Goal: Information Seeking & Learning: Learn about a topic

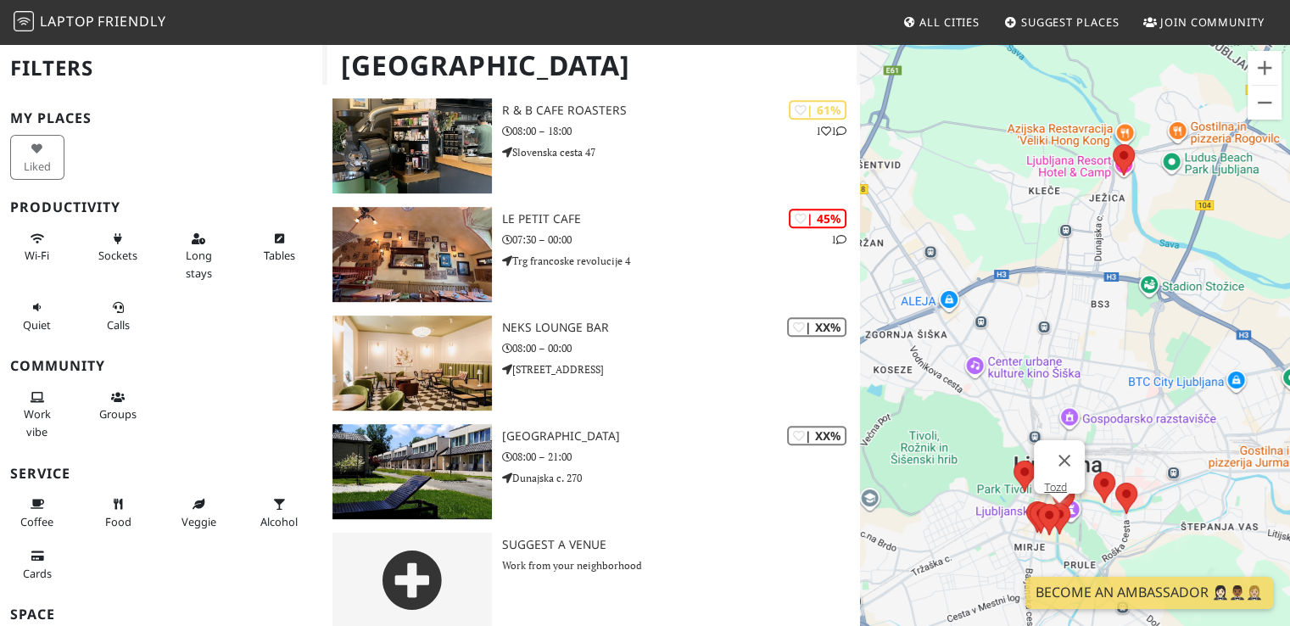
scroll to position [821, 0]
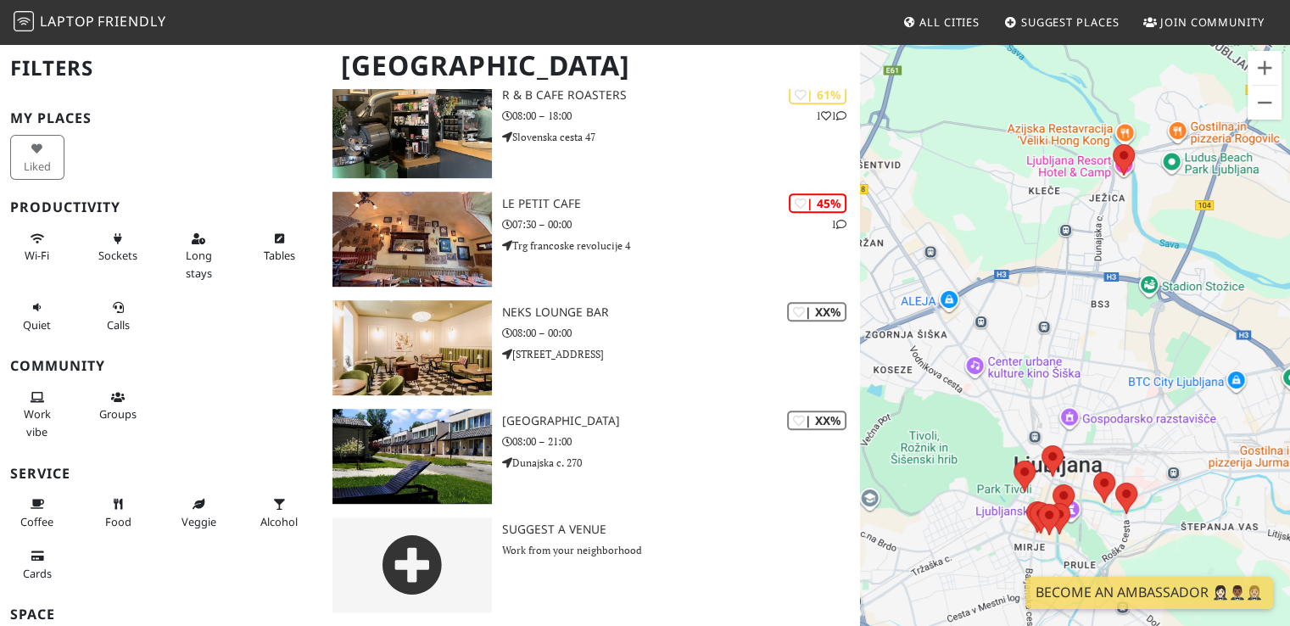
drag, startPoint x: 1130, startPoint y: 320, endPoint x: 1121, endPoint y: 328, distance: 12.6
click at [1129, 322] on div at bounding box center [1075, 355] width 430 height 626
click at [1100, 332] on div at bounding box center [1075, 355] width 430 height 626
drag, startPoint x: 1094, startPoint y: 364, endPoint x: 1052, endPoint y: 269, distance: 104.0
click at [1052, 269] on div at bounding box center [1075, 355] width 430 height 626
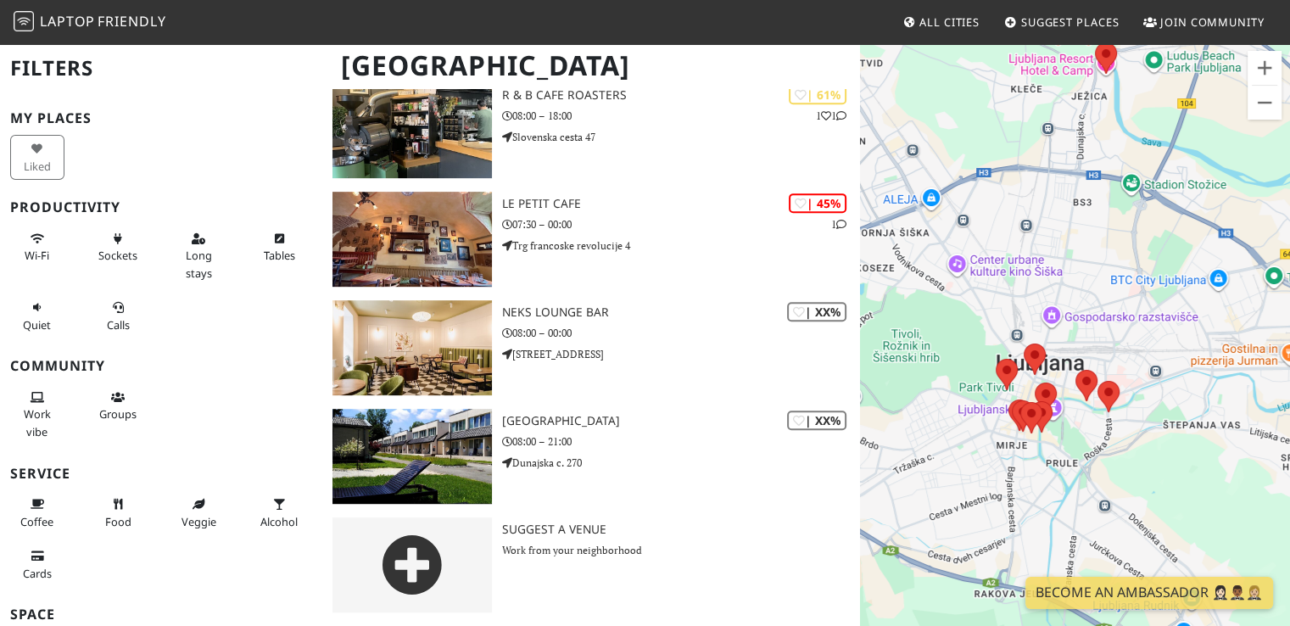
drag, startPoint x: 1106, startPoint y: 522, endPoint x: 1075, endPoint y: 349, distance: 175.7
click at [1075, 349] on div at bounding box center [1075, 355] width 430 height 626
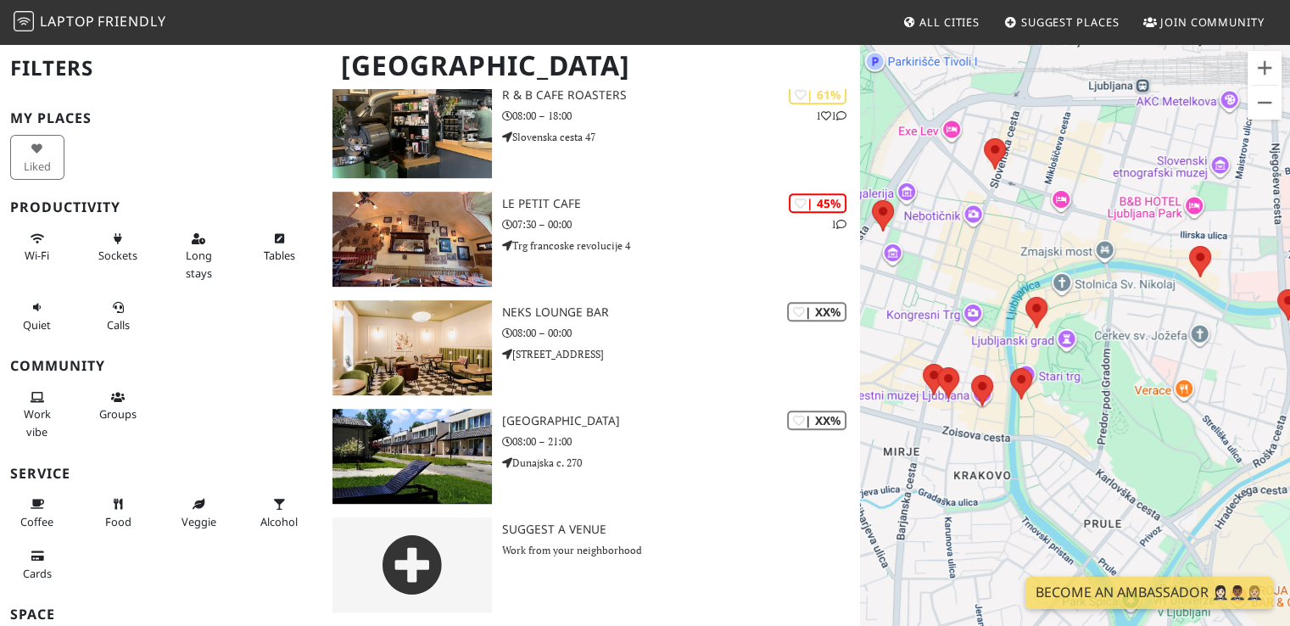
drag, startPoint x: 969, startPoint y: 347, endPoint x: 1120, endPoint y: 381, distance: 154.7
click at [1109, 377] on div at bounding box center [1075, 355] width 430 height 626
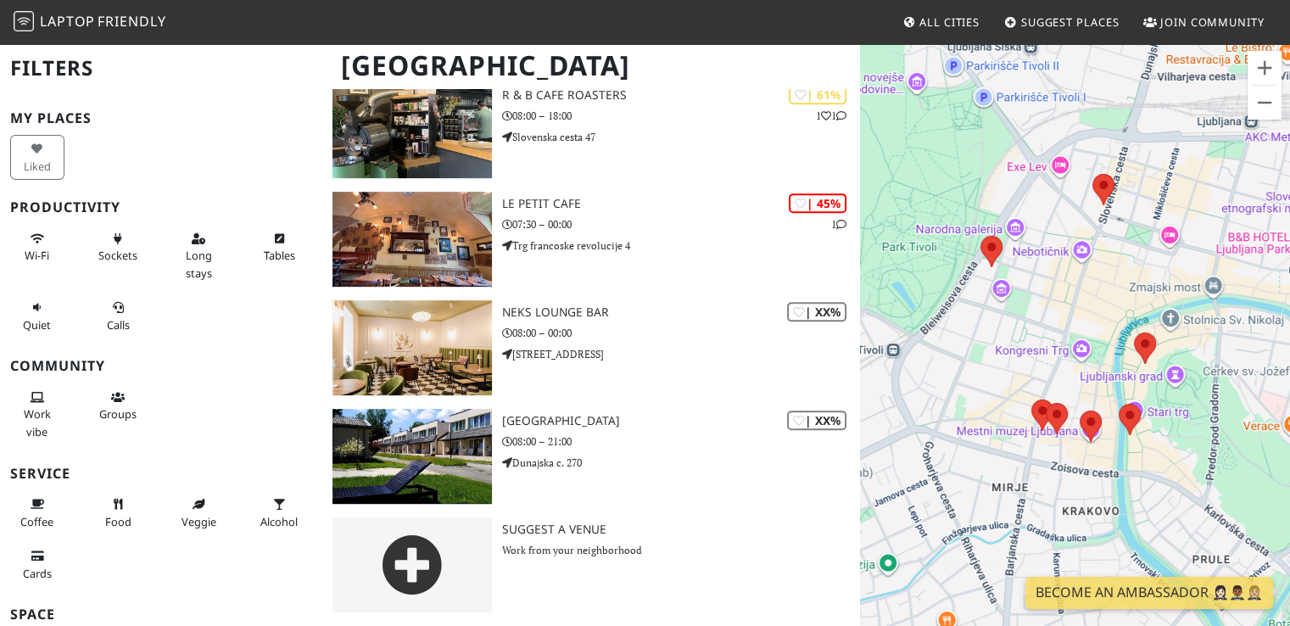
drag, startPoint x: 1120, startPoint y: 381, endPoint x: 1111, endPoint y: 366, distance: 17.2
click at [1120, 381] on div at bounding box center [1075, 355] width 430 height 626
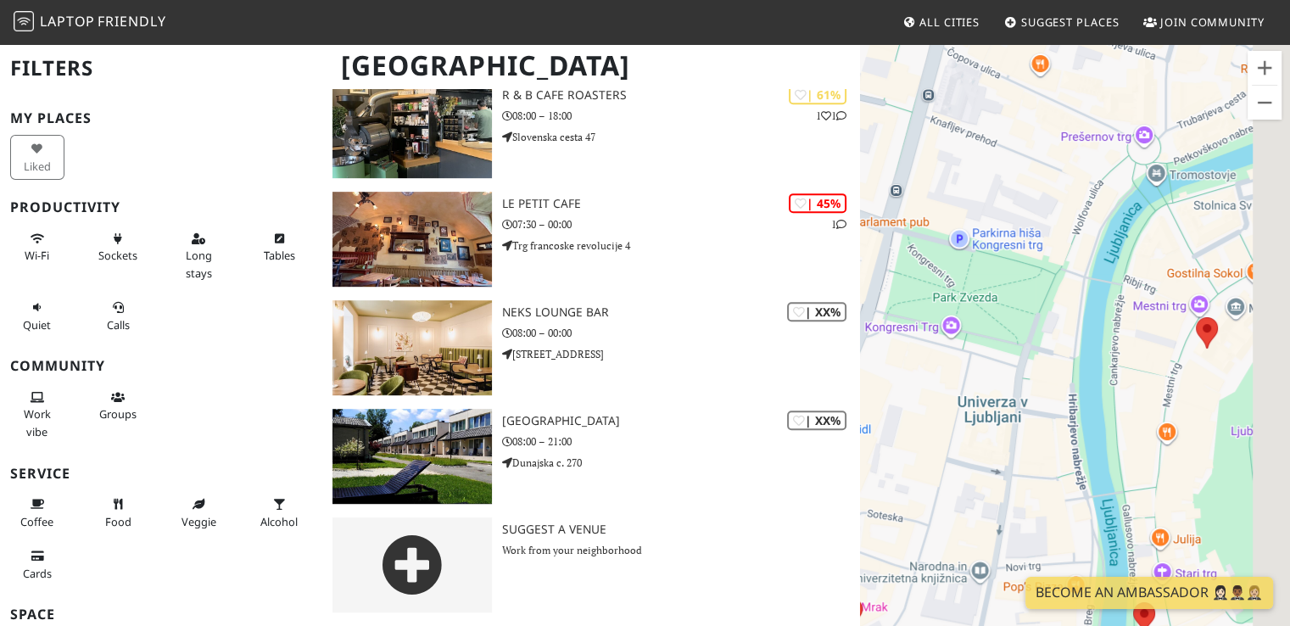
drag, startPoint x: 1264, startPoint y: 387, endPoint x: 1119, endPoint y: 337, distance: 152.6
click at [1119, 337] on div at bounding box center [1075, 355] width 430 height 626
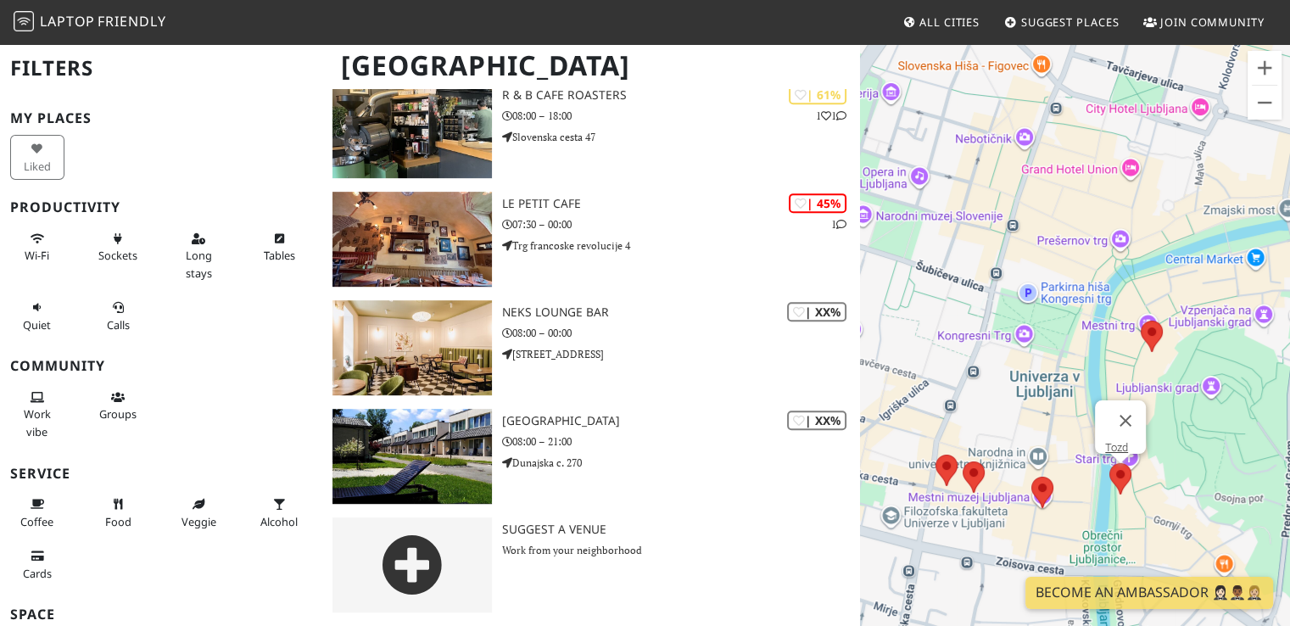
click at [1109, 463] on area at bounding box center [1109, 463] width 0 height 0
click at [962, 461] on area at bounding box center [962, 461] width 0 height 0
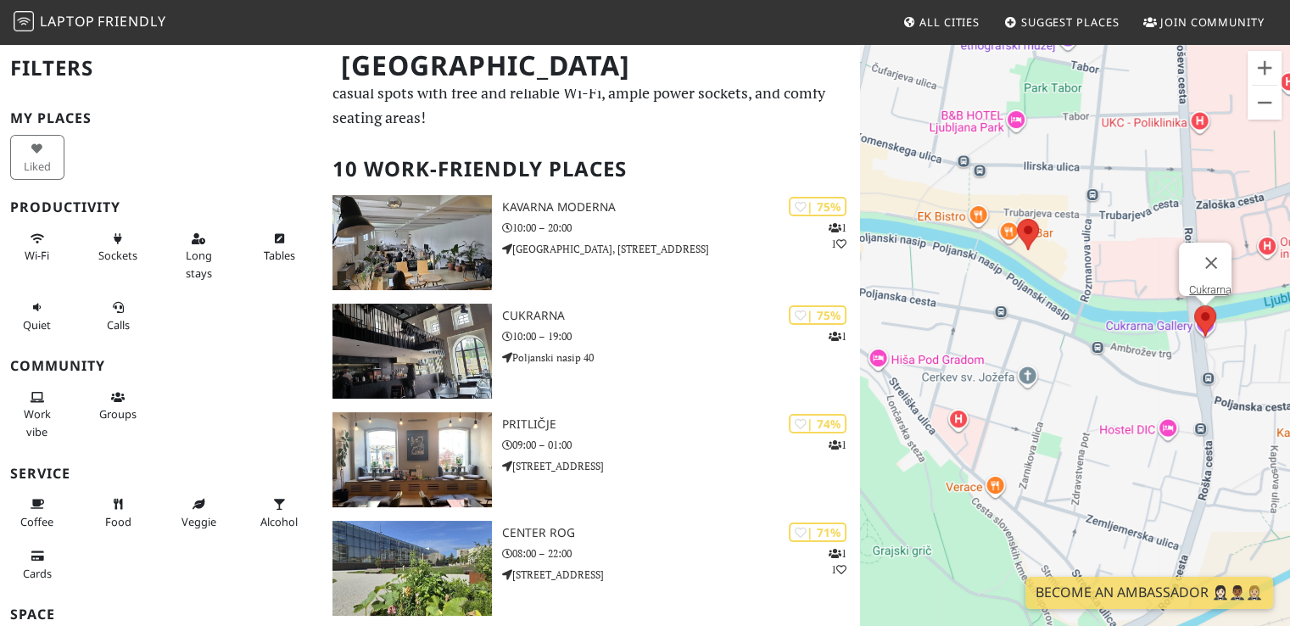
scroll to position [85, 0]
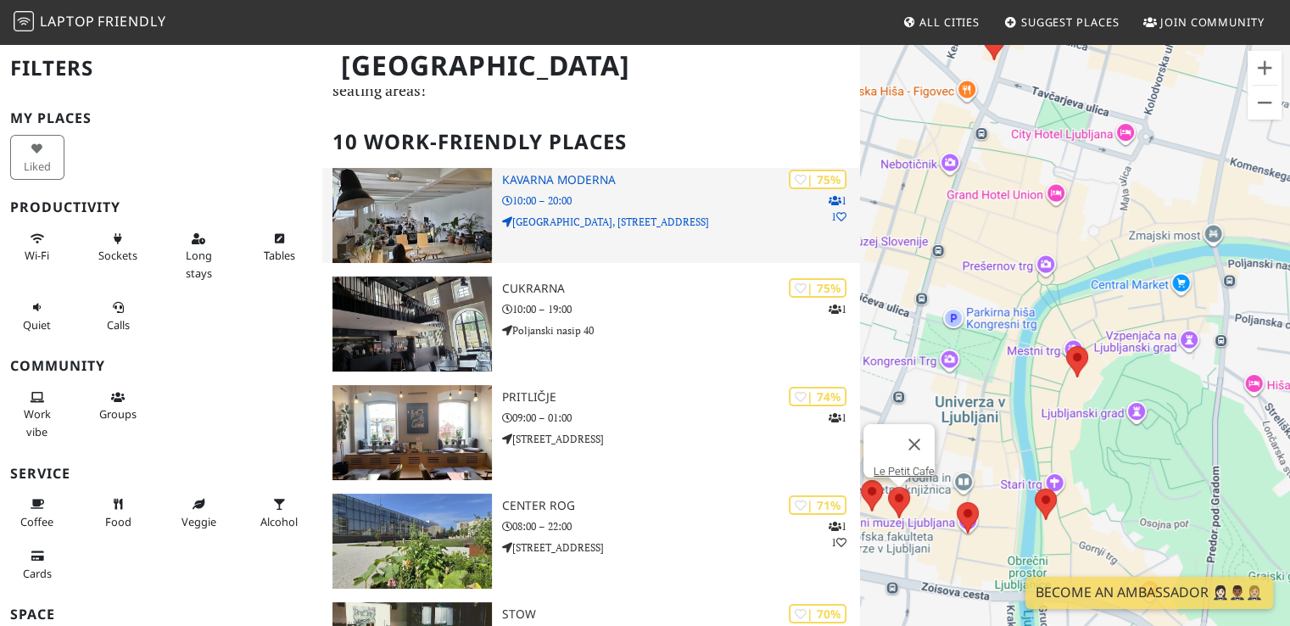
click at [577, 179] on h3 "Kavarna Moderna" at bounding box center [681, 180] width 359 height 14
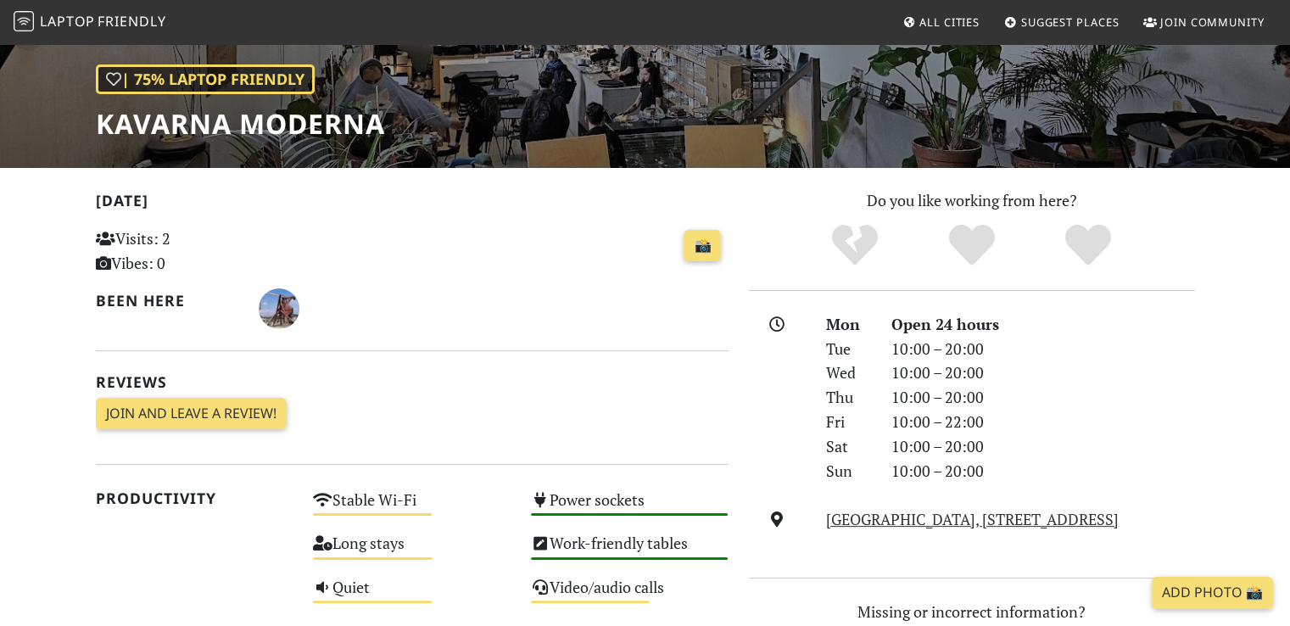
scroll to position [254, 0]
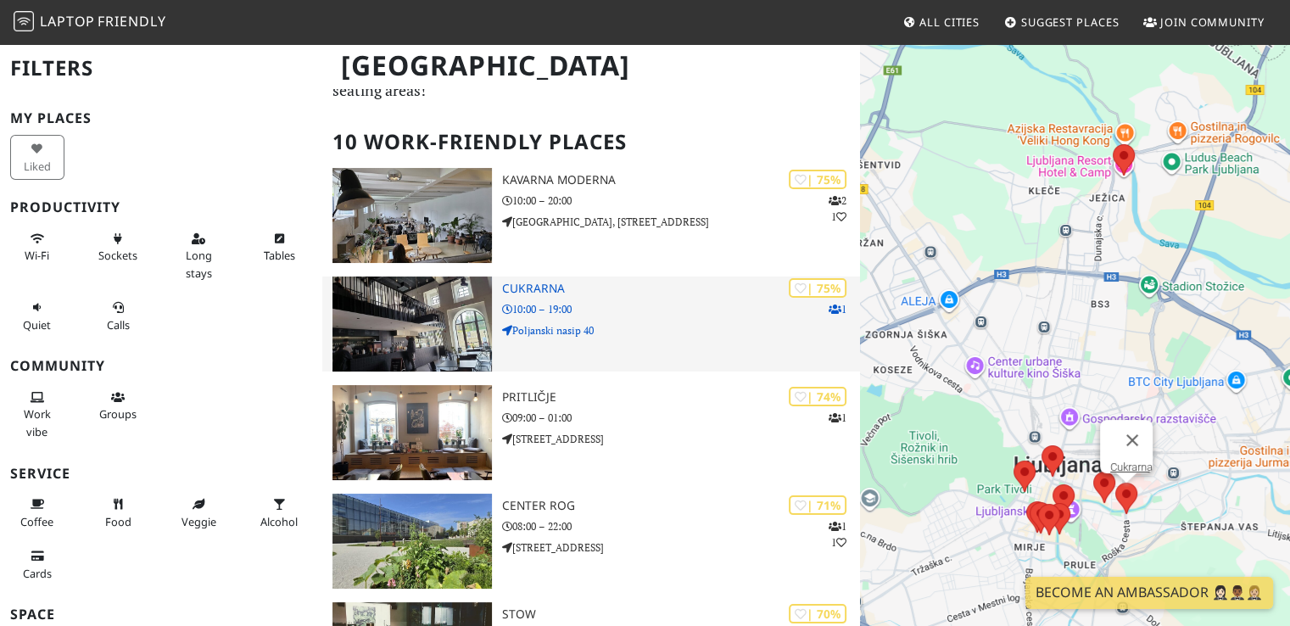
scroll to position [85, 0]
click at [538, 284] on h3 "Cukrarna" at bounding box center [681, 289] width 359 height 14
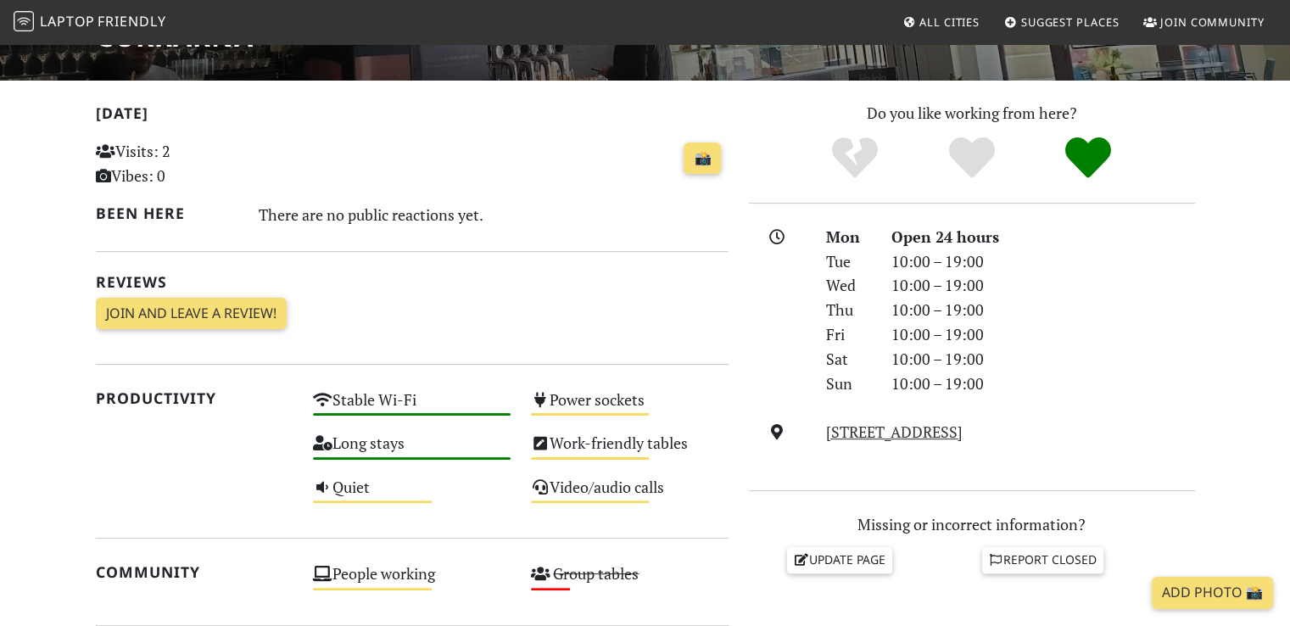
scroll to position [339, 0]
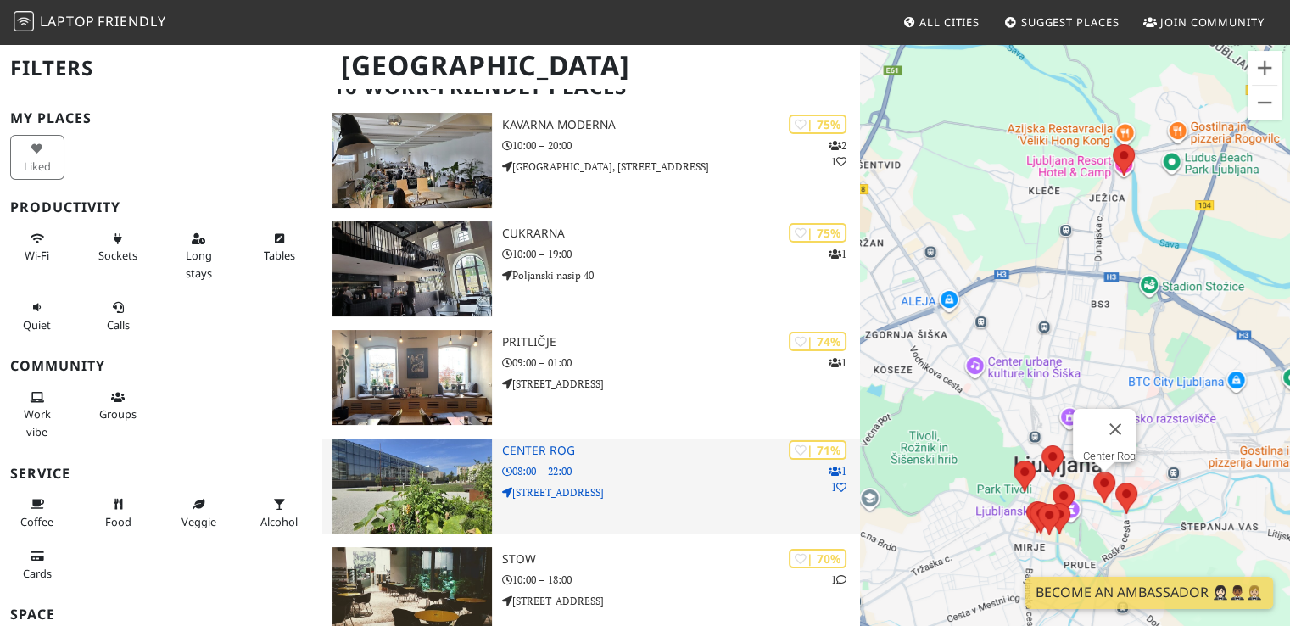
scroll to position [170, 0]
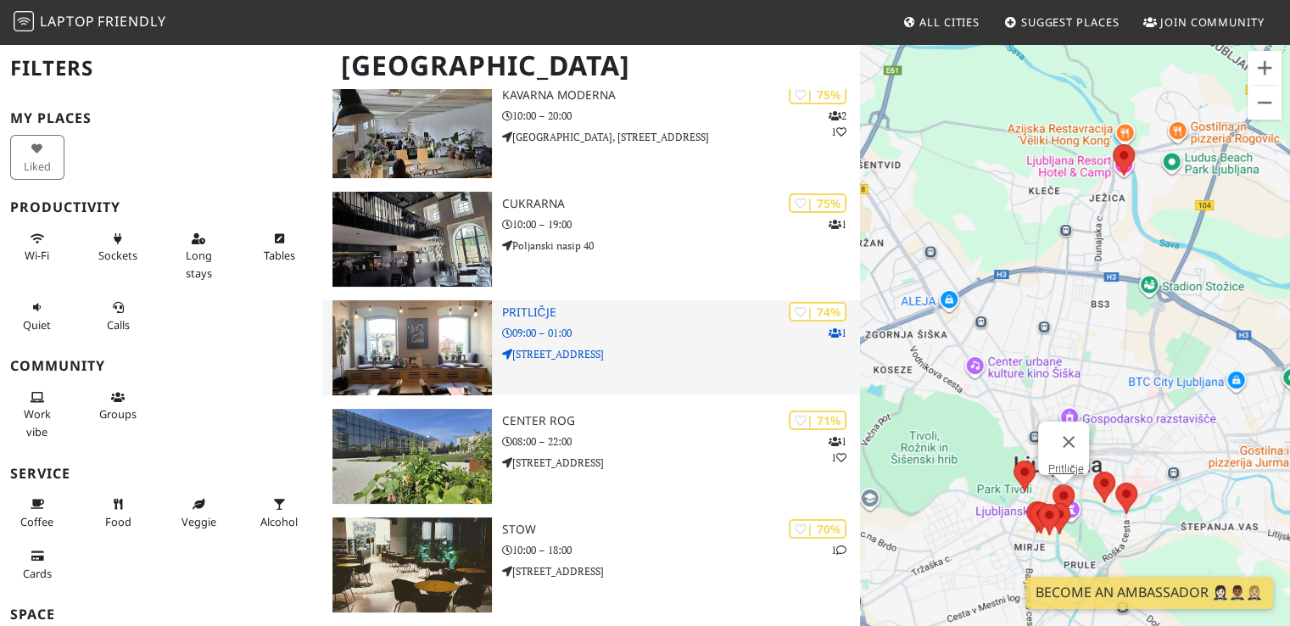
click at [530, 304] on div "| 74% 1 Pritličje 09:00 – 01:00 [STREET_ADDRESS]" at bounding box center [681, 347] width 359 height 95
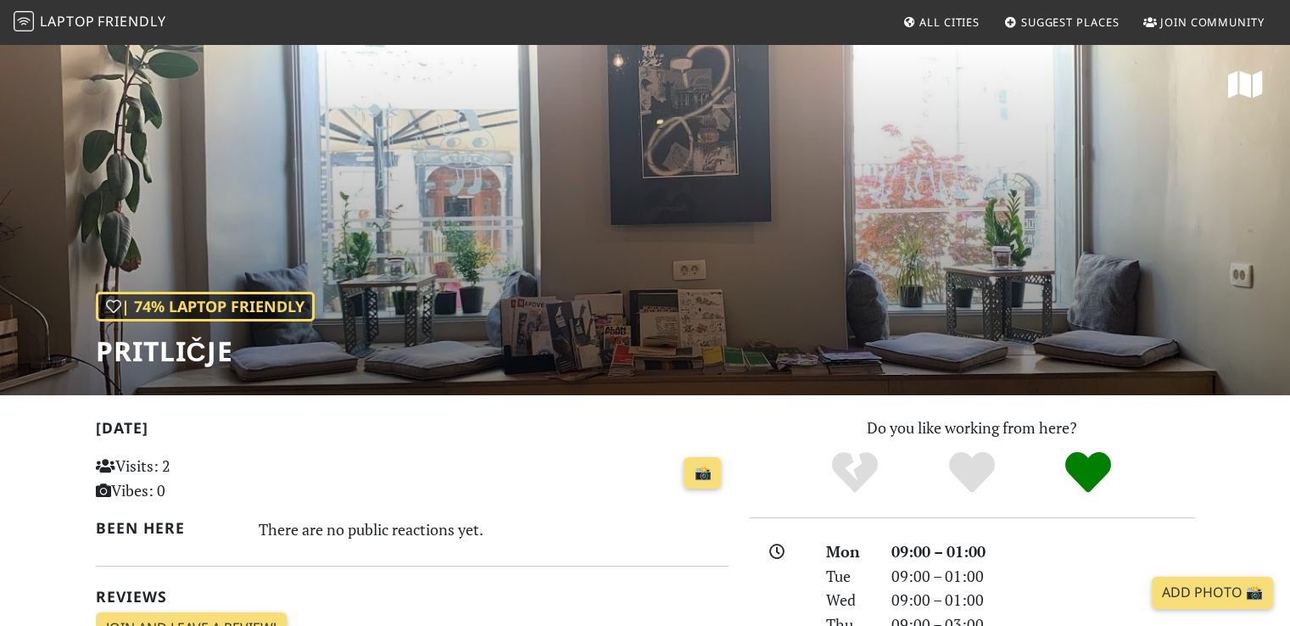
click at [140, 347] on h1 "Pritličje" at bounding box center [205, 351] width 219 height 32
copy div "Pritličje"
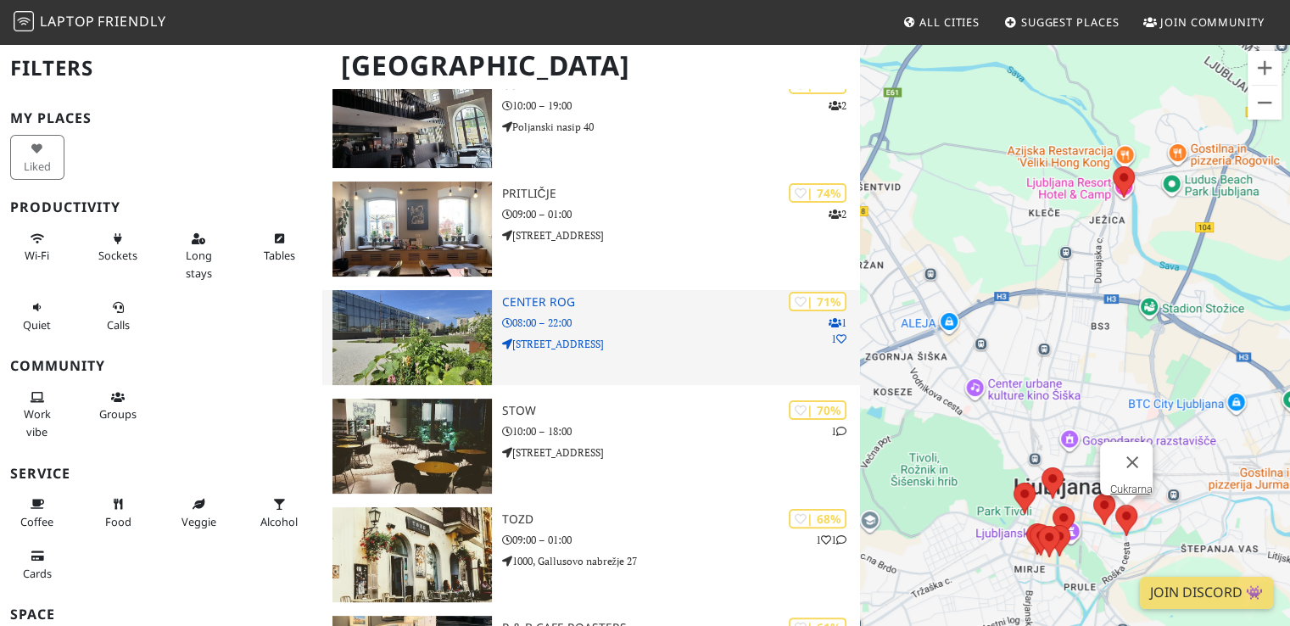
scroll to position [58, 0]
